Goal: Download file/media

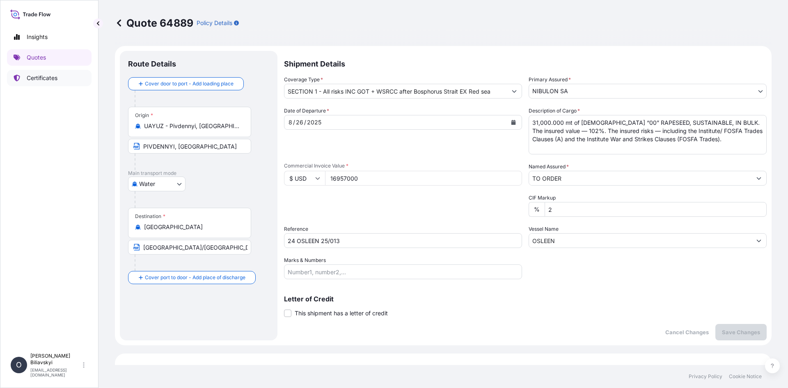
select select "Water"
select select "31538"
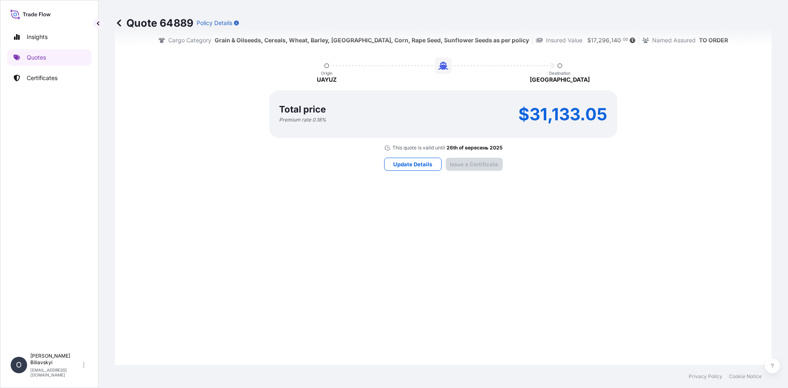
scroll to position [996, 0]
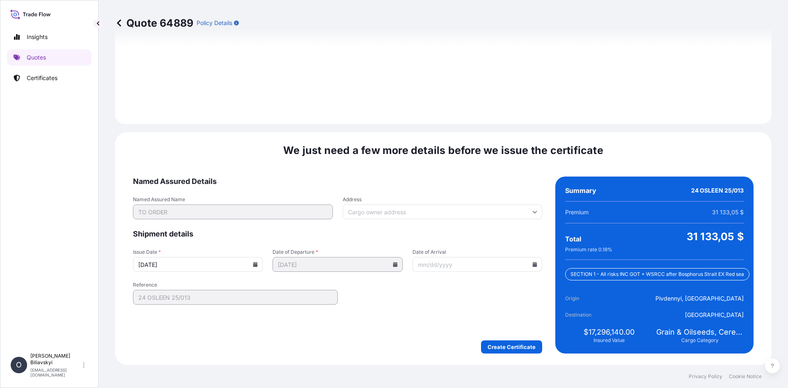
click at [256, 264] on icon at bounding box center [255, 264] width 5 height 5
click at [159, 223] on button "26" at bounding box center [156, 218] width 13 height 13
type input "[DATE]"
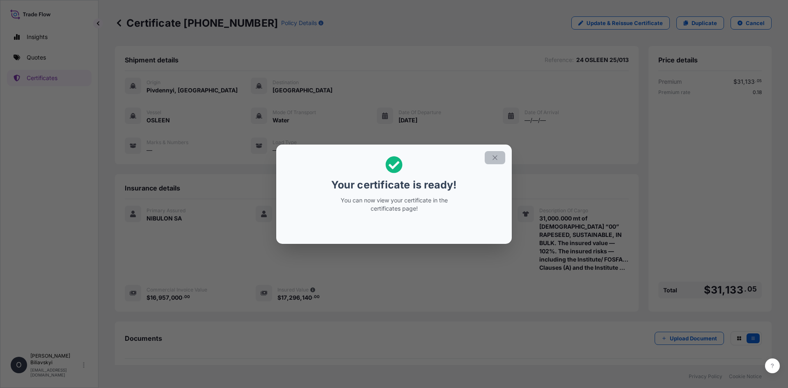
click at [496, 160] on icon "button" at bounding box center [495, 157] width 7 height 7
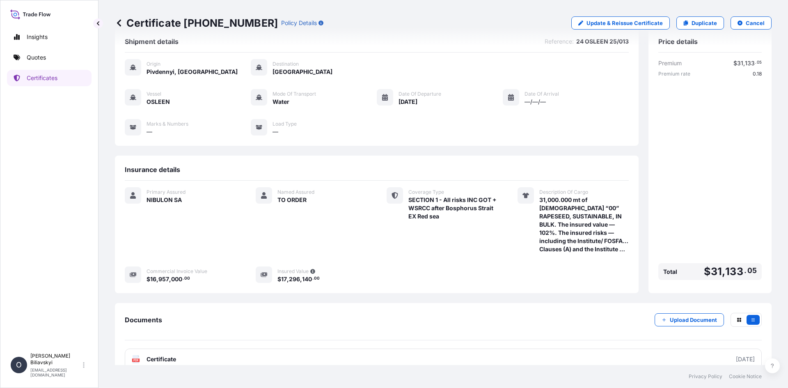
scroll to position [33, 0]
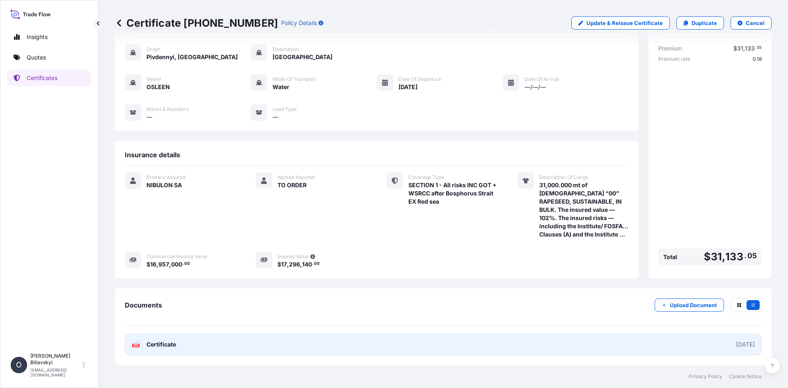
click at [209, 342] on link "PDF Certificate [DATE]" at bounding box center [443, 344] width 637 height 21
